Goal: Transaction & Acquisition: Book appointment/travel/reservation

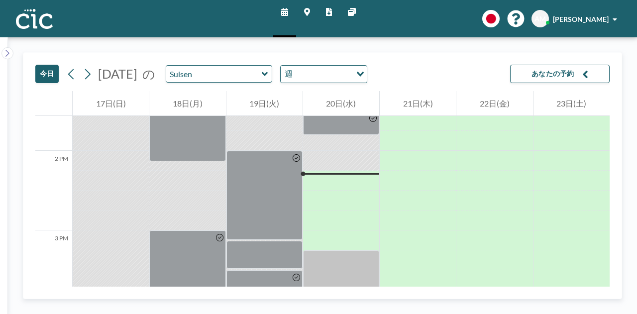
scroll to position [1079, 0]
click at [262, 76] on input "text" at bounding box center [213, 74] width 95 height 16
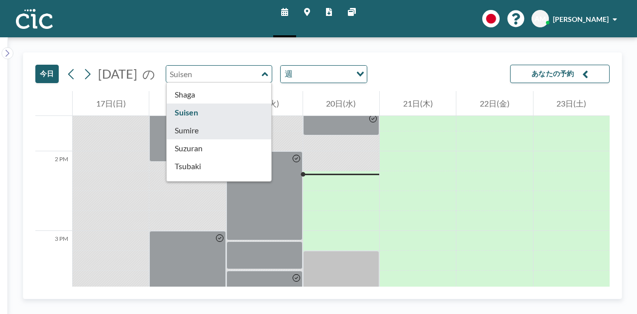
scroll to position [391, 0]
type input "Sumire"
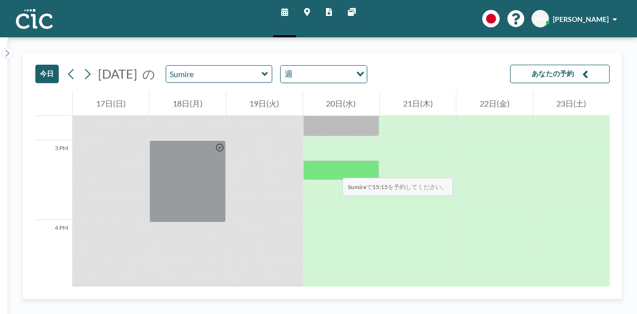
scroll to position [1170, 0]
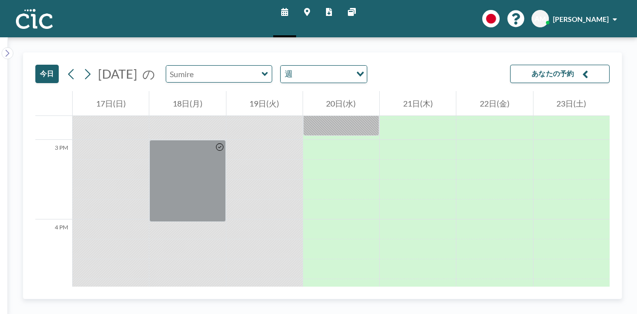
click at [253, 77] on input "text" at bounding box center [213, 74] width 95 height 16
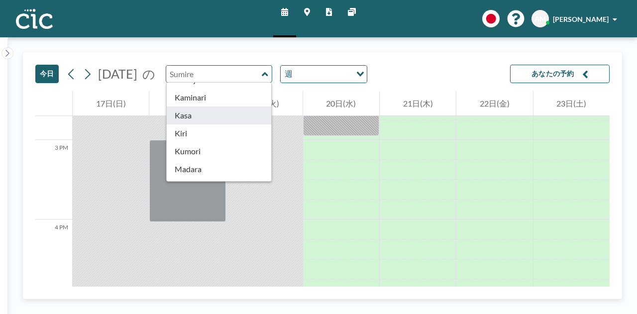
scroll to position [49, 0]
type input "Sumire"
click at [311, 7] on link "マップ" at bounding box center [307, 18] width 22 height 37
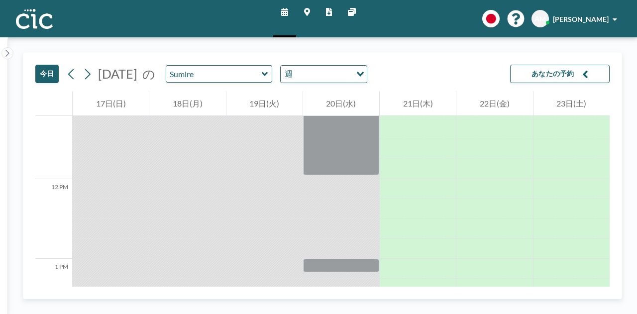
scroll to position [1114, 0]
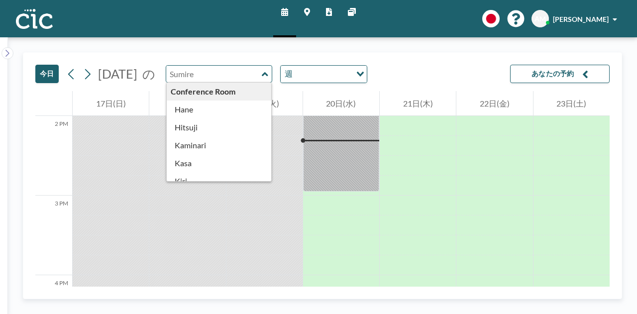
click at [239, 71] on input "text" at bounding box center [213, 74] width 95 height 16
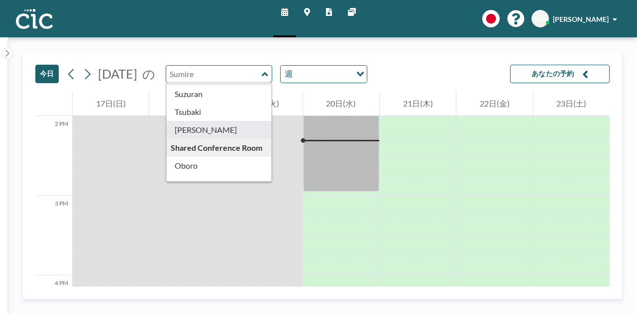
scroll to position [446, 0]
type input "[PERSON_NAME]"
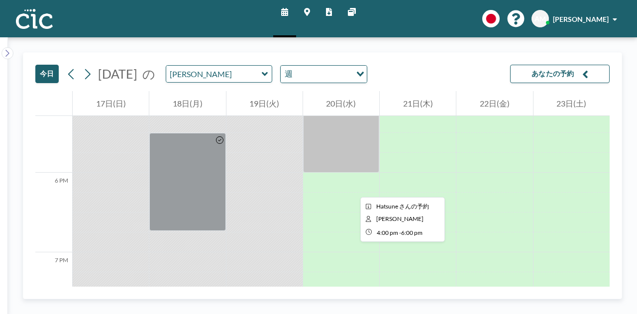
scroll to position [1376, 0]
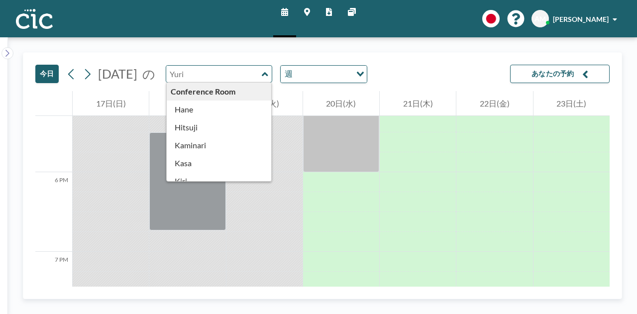
drag, startPoint x: 268, startPoint y: 74, endPoint x: 271, endPoint y: 70, distance: 5.4
click at [262, 75] on input "text" at bounding box center [213, 74] width 95 height 16
type input "[PERSON_NAME]"
click at [308, 14] on icon at bounding box center [307, 12] width 6 height 8
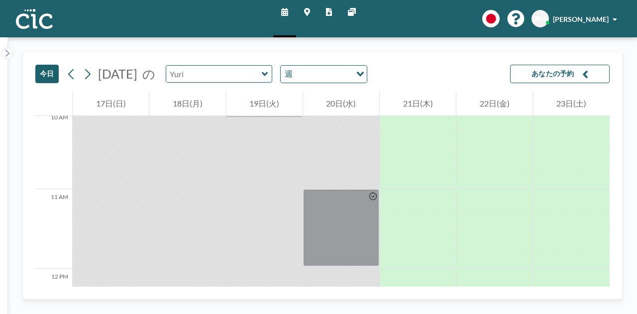
click at [262, 73] on input "text" at bounding box center [213, 74] width 95 height 16
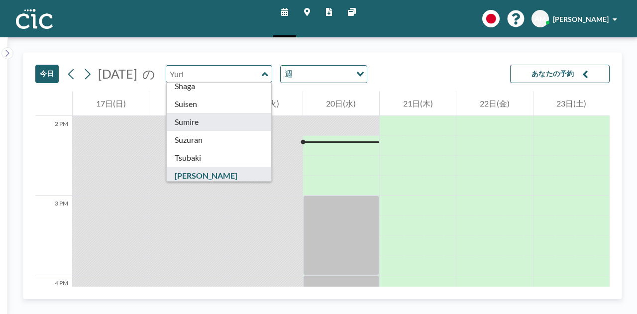
scroll to position [401, 0]
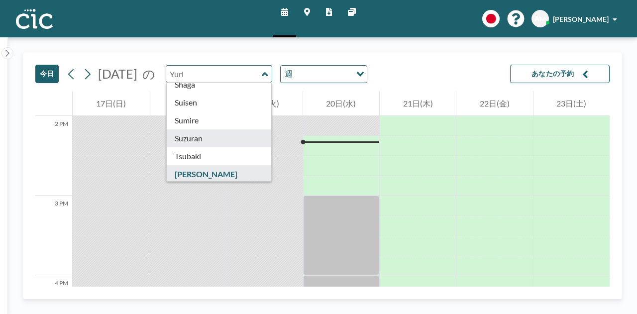
type input "Suzuran"
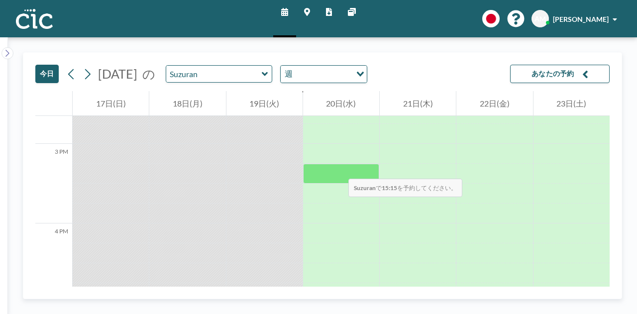
scroll to position [1167, 0]
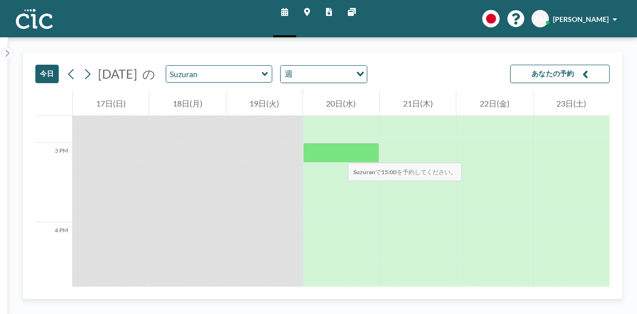
click at [338, 153] on div at bounding box center [341, 153] width 76 height 20
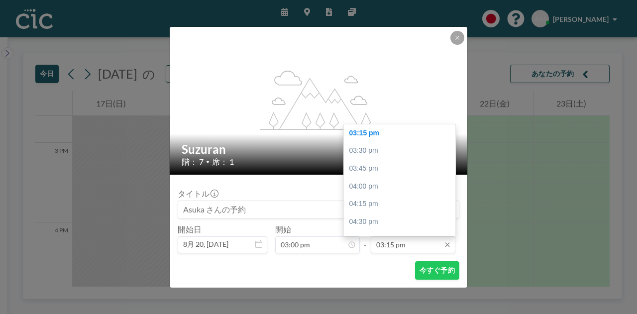
click at [386, 245] on input "03:15 pm" at bounding box center [413, 244] width 85 height 17
click at [386, 200] on div "04:15 pm" at bounding box center [402, 203] width 116 height 18
type input "04:15 pm"
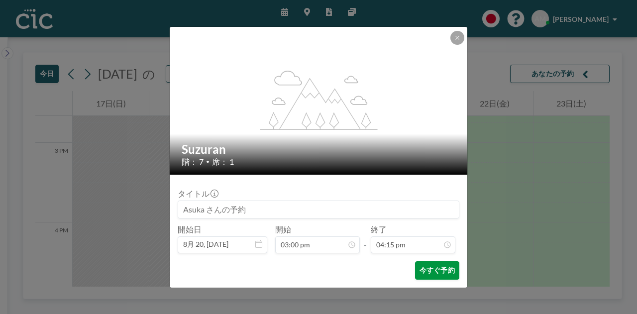
scroll to position [1151, 0]
click at [430, 270] on button "今すぐ予約" at bounding box center [437, 270] width 44 height 18
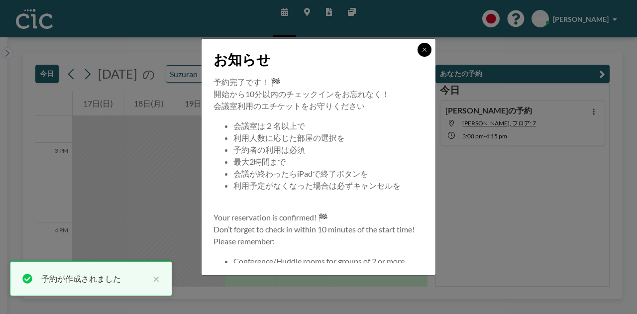
click at [420, 52] on button at bounding box center [424, 50] width 14 height 14
